Goal: Task Accomplishment & Management: Manage account settings

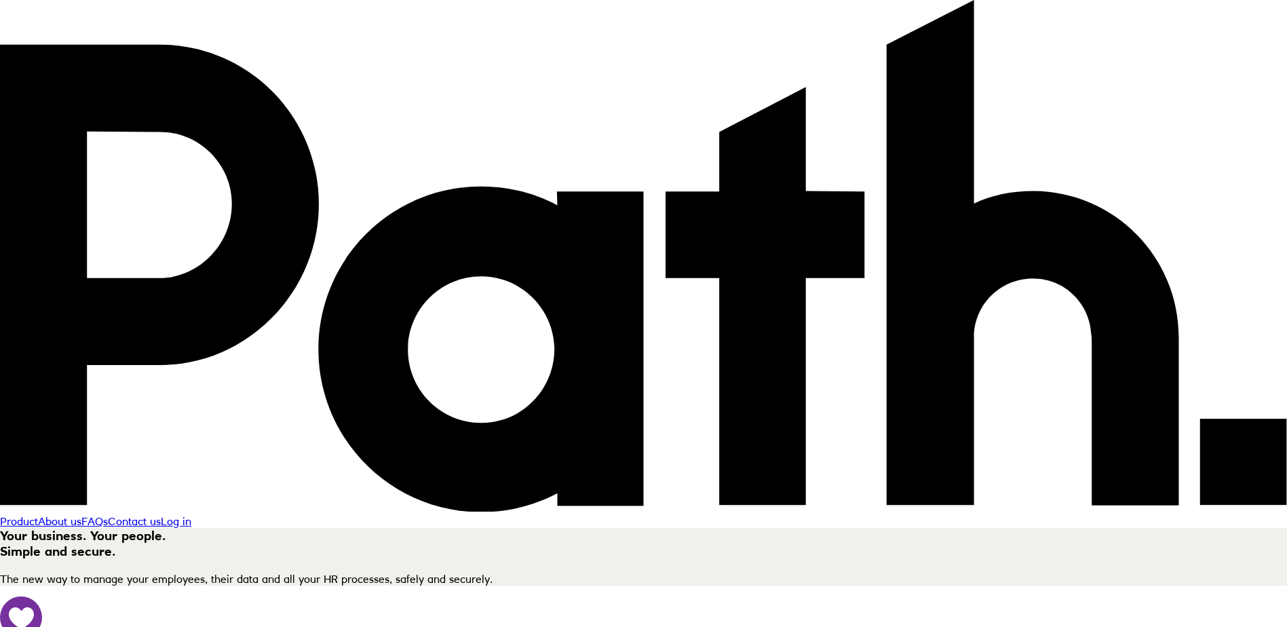
click at [191, 514] on link "Log in" at bounding box center [176, 521] width 31 height 14
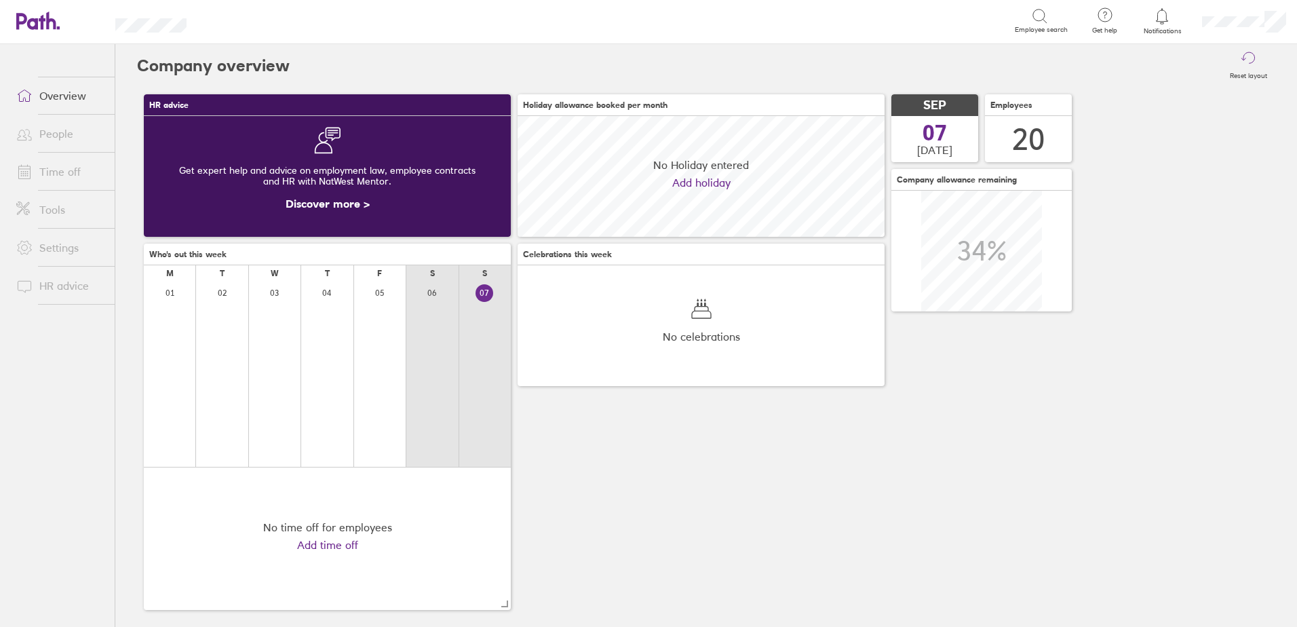
scroll to position [121, 367]
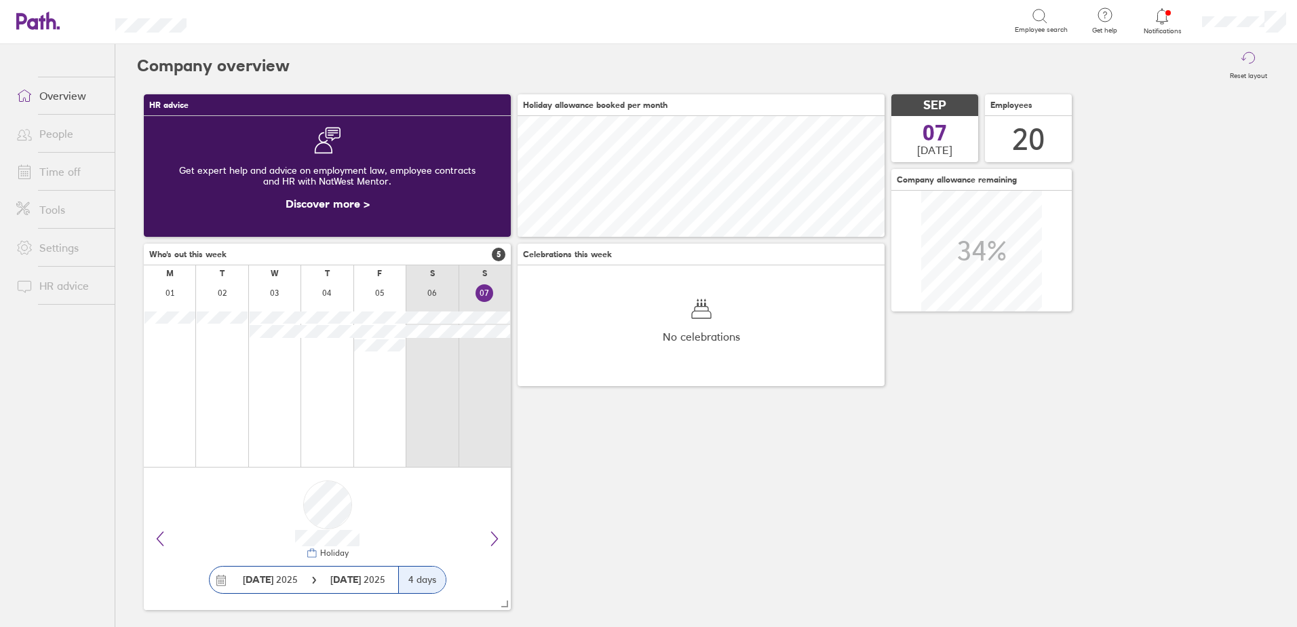
click at [44, 169] on link "Time off" at bounding box center [59, 171] width 109 height 27
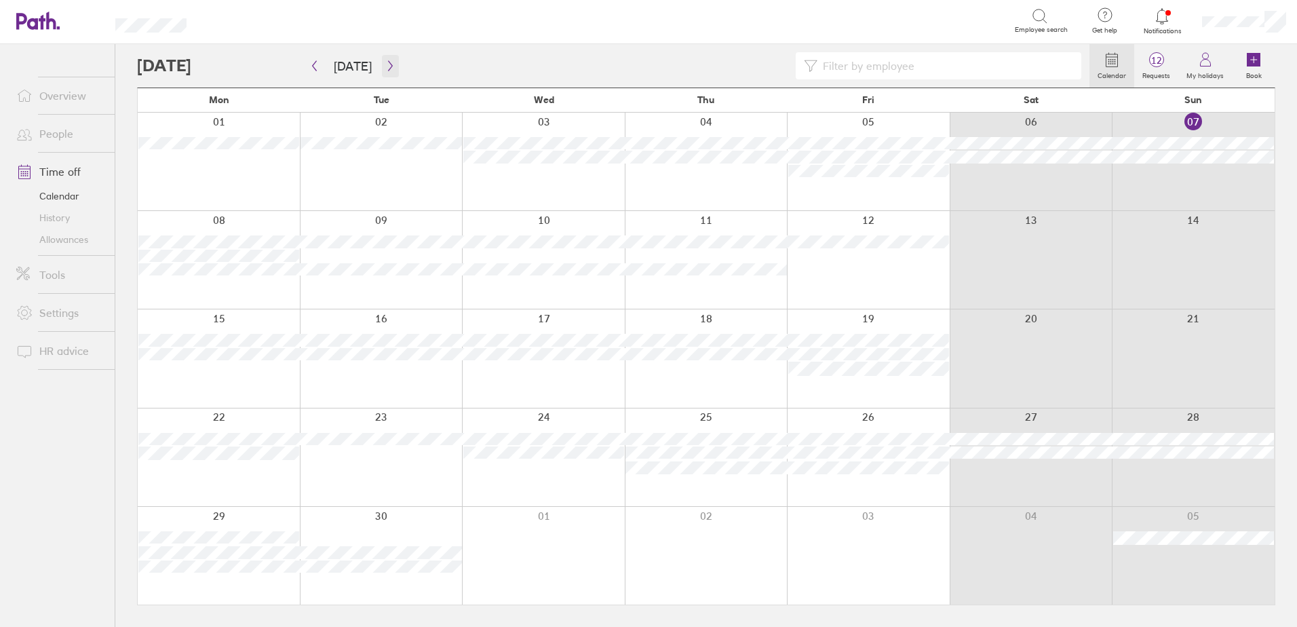
click at [387, 72] on button "button" at bounding box center [390, 66] width 17 height 22
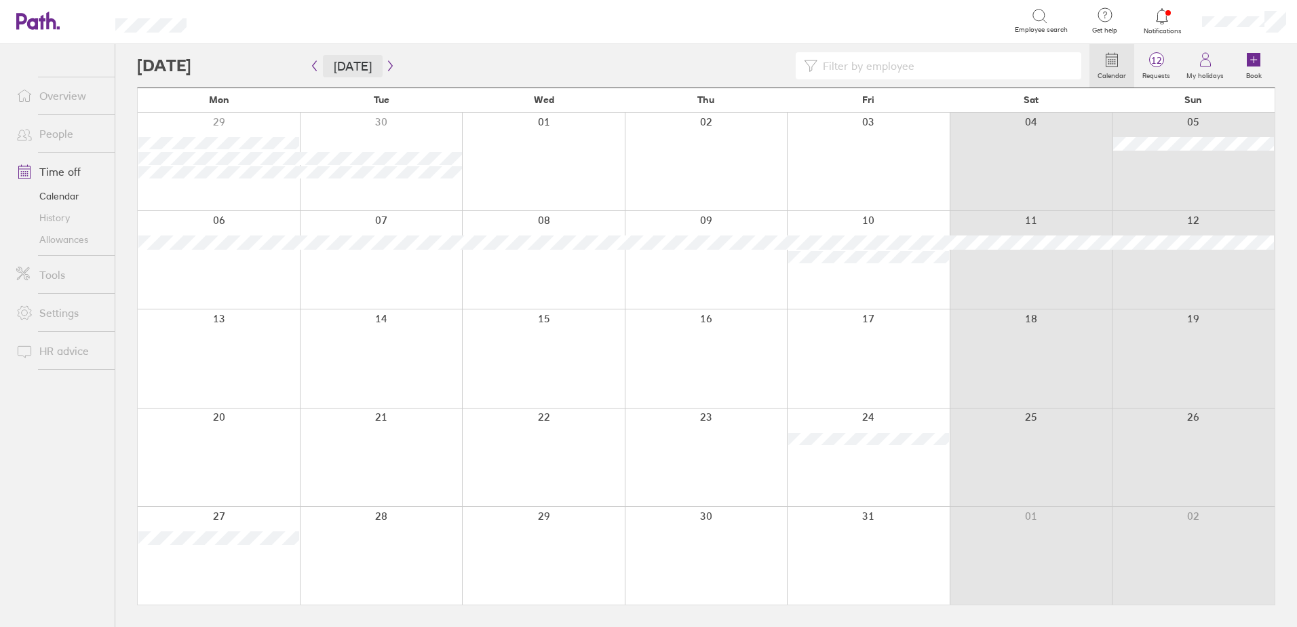
click at [353, 68] on button "Today" at bounding box center [353, 66] width 60 height 22
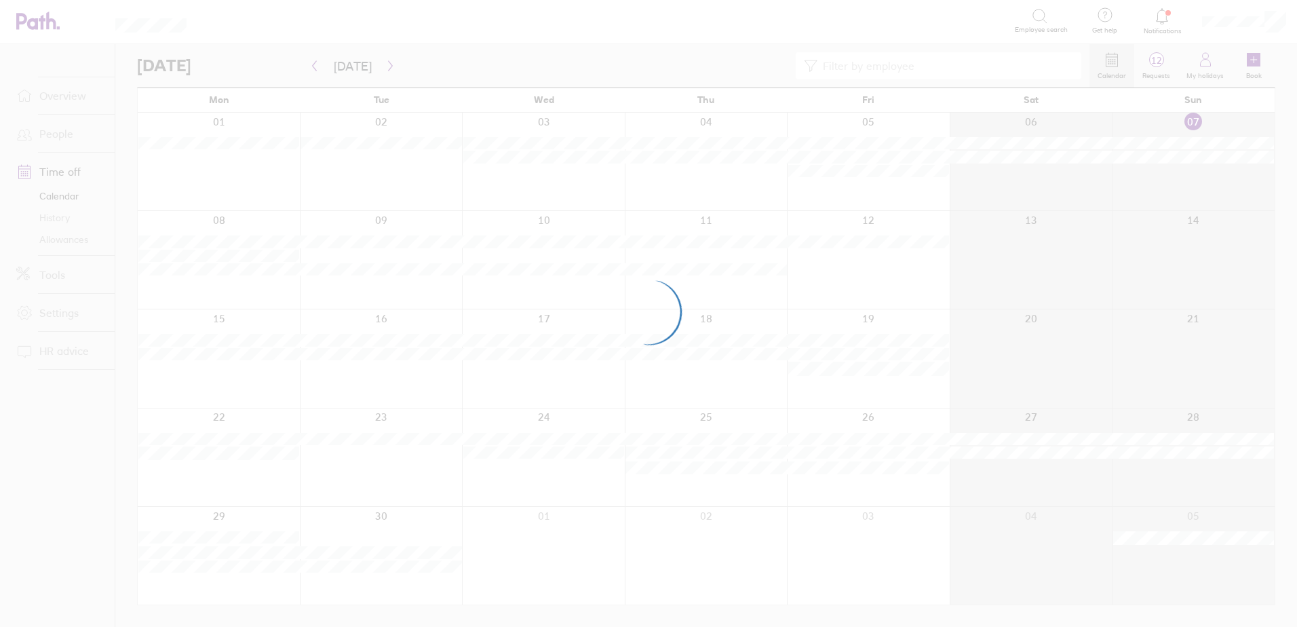
click at [385, 66] on div at bounding box center [648, 313] width 1297 height 627
click at [385, 68] on div at bounding box center [648, 313] width 1297 height 627
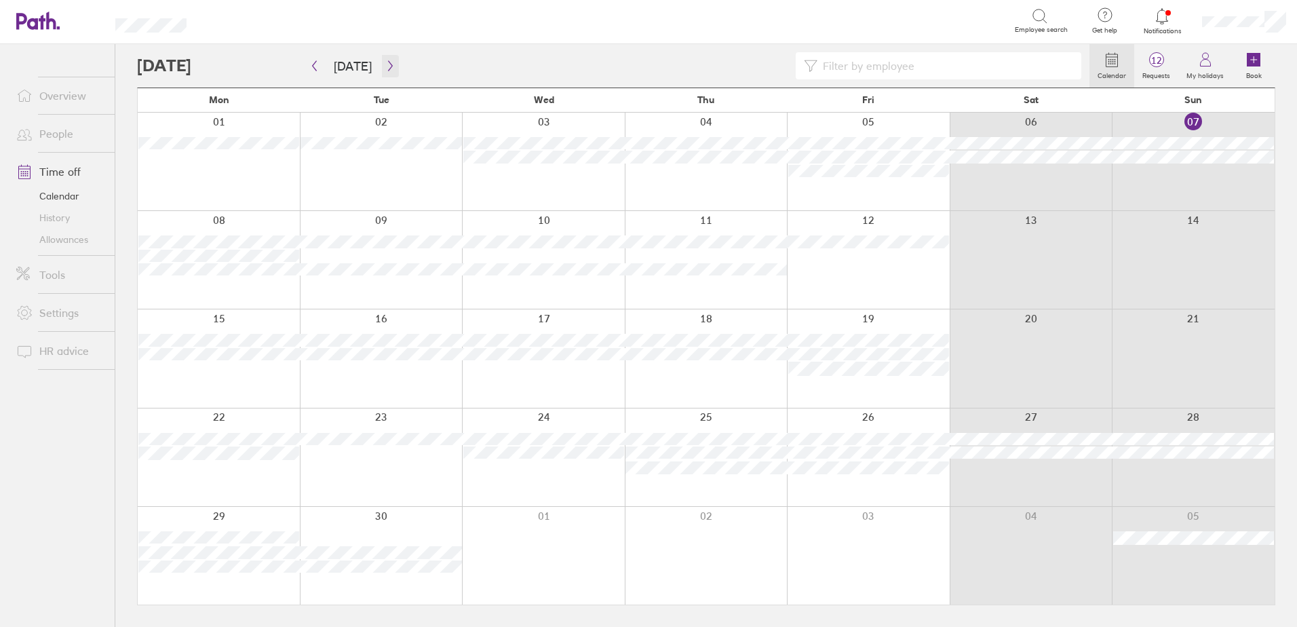
click at [385, 68] on icon "button" at bounding box center [390, 65] width 10 height 11
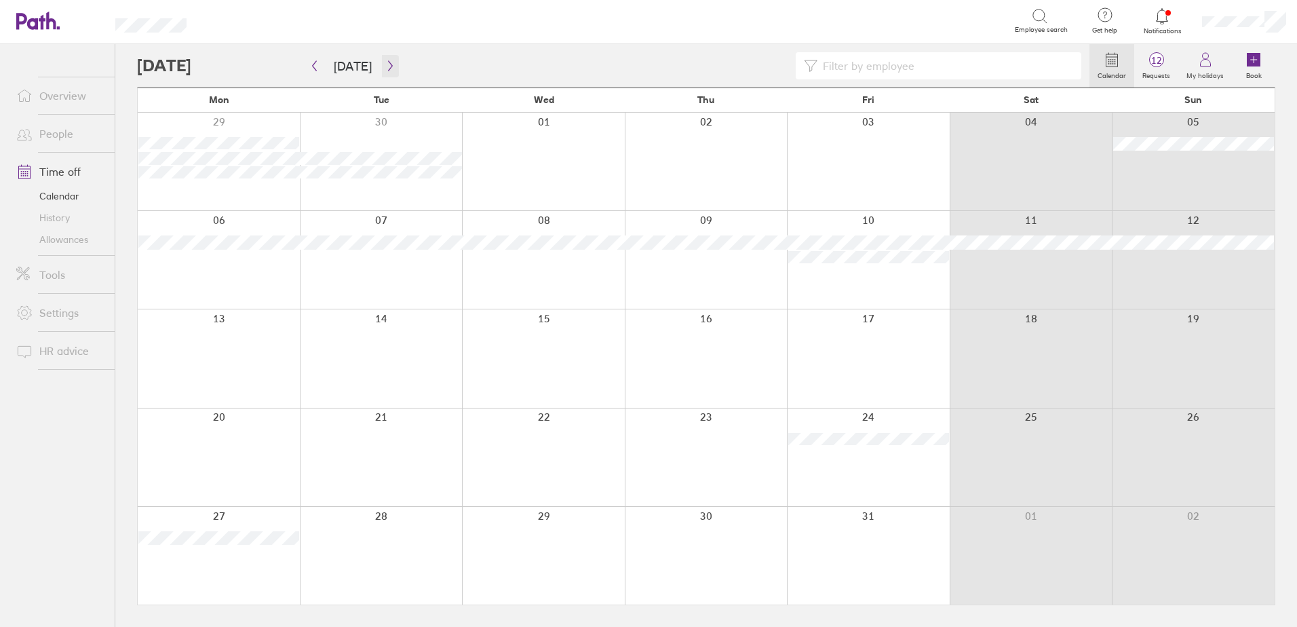
click at [385, 68] on icon "button" at bounding box center [390, 65] width 10 height 11
click at [382, 55] on button "button" at bounding box center [390, 66] width 17 height 22
